Goal: Information Seeking & Learning: Find specific fact

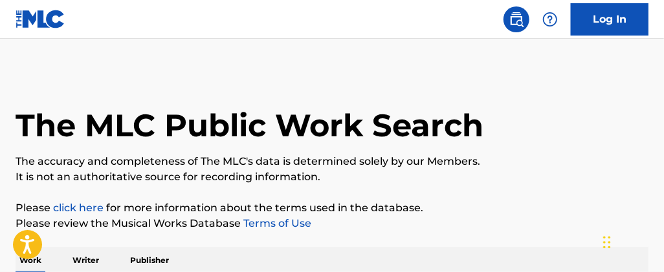
drag, startPoint x: 663, startPoint y: 61, endPoint x: 660, endPoint y: 108, distance: 46.7
click at [660, 108] on main "The MLC Public Work Search The accuracy and completeness of The MLC's data is d…" at bounding box center [332, 249] width 664 height 420
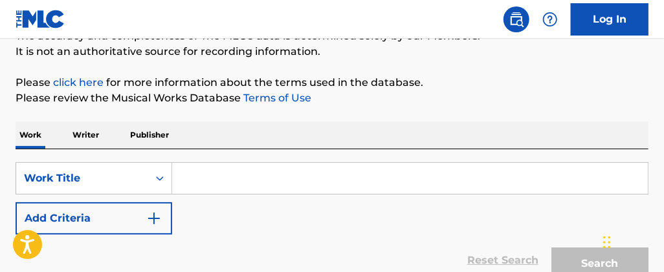
scroll to position [135, 0]
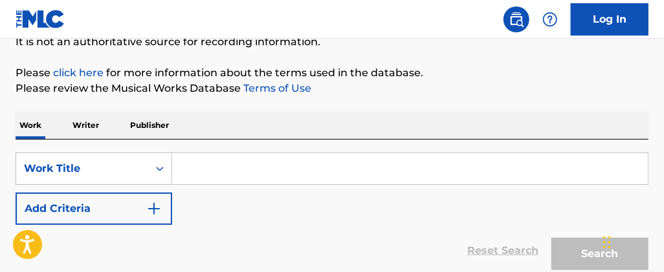
click at [305, 169] on input "Search Form" at bounding box center [409, 168] width 475 height 31
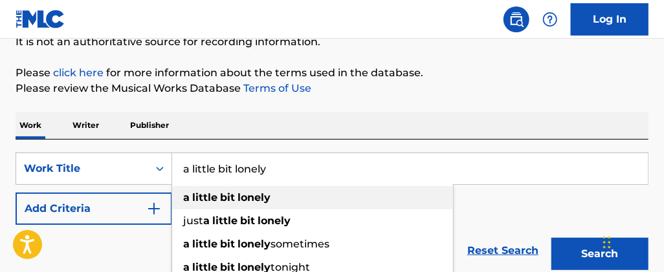
type input "a little bit lonely"
click at [280, 195] on div "a little bit lonely" at bounding box center [312, 197] width 281 height 23
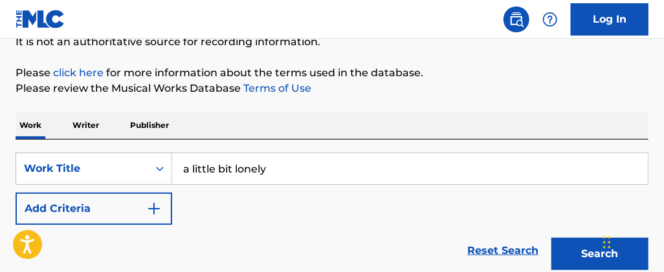
click at [135, 211] on button "Add Criteria" at bounding box center [94, 209] width 157 height 32
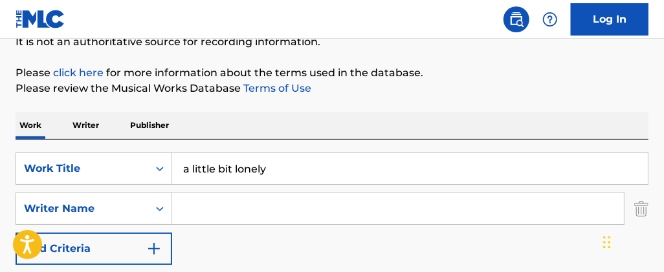
click at [205, 211] on input "Search Form" at bounding box center [398, 208] width 452 height 31
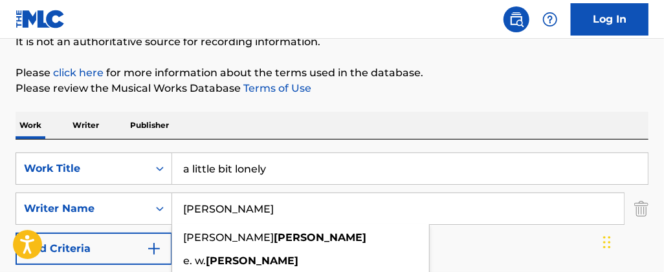
type input "[PERSON_NAME]"
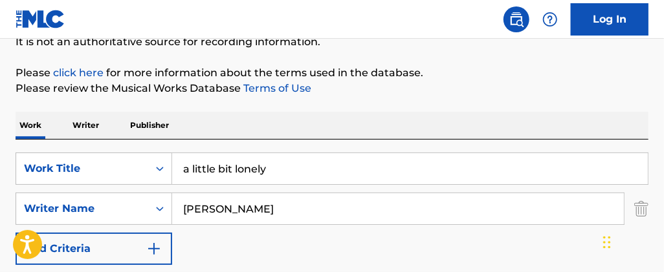
drag, startPoint x: 662, startPoint y: 63, endPoint x: 663, endPoint y: 72, distance: 9.7
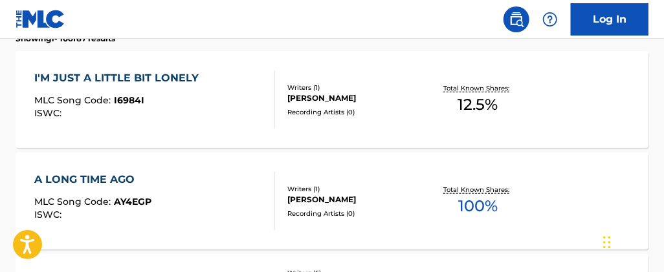
scroll to position [408, 0]
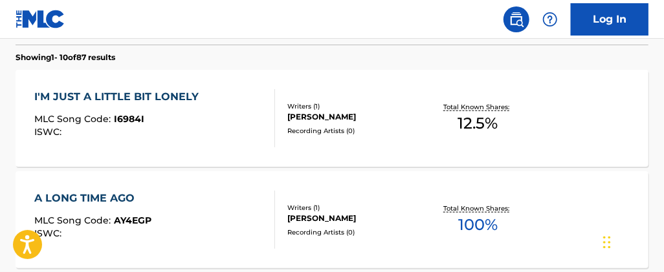
click at [149, 98] on div "I'M JUST A LITTLE BIT LONELY" at bounding box center [119, 97] width 171 height 16
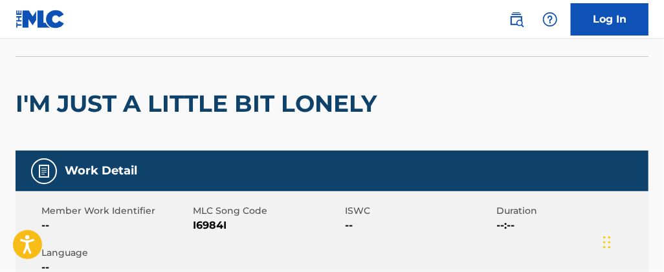
scroll to position [80, 0]
